Goal: Information Seeking & Learning: Learn about a topic

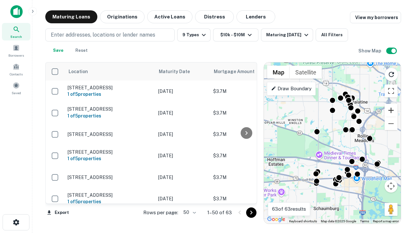
click at [391, 110] on button "Zoom in" at bounding box center [391, 110] width 13 height 13
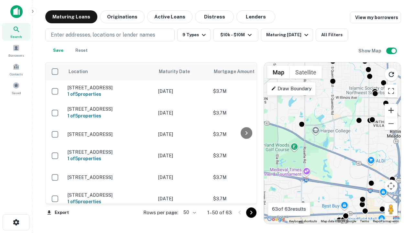
click at [391, 110] on button "Zoom in" at bounding box center [391, 110] width 13 height 13
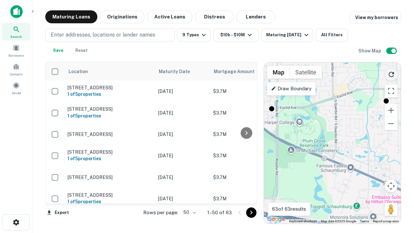
click at [391, 73] on icon "Reload search area" at bounding box center [392, 75] width 8 height 8
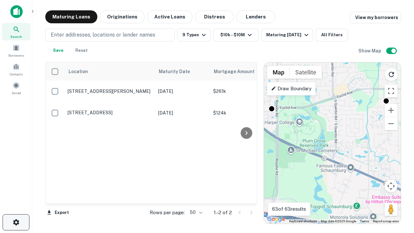
click at [16, 222] on icon "button" at bounding box center [16, 222] width 8 height 8
